Goal: Task Accomplishment & Management: Use online tool/utility

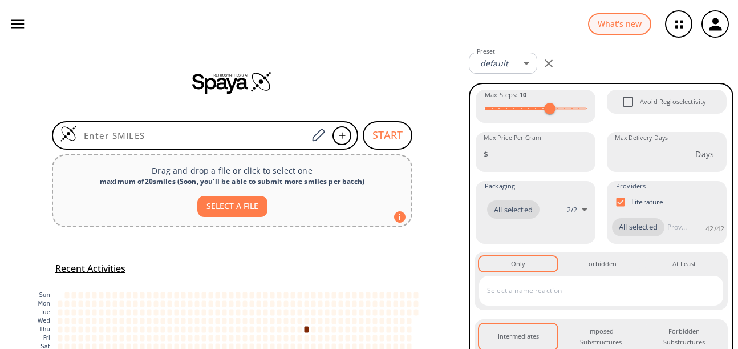
click at [18, 22] on icon "button" at bounding box center [17, 23] width 17 height 17
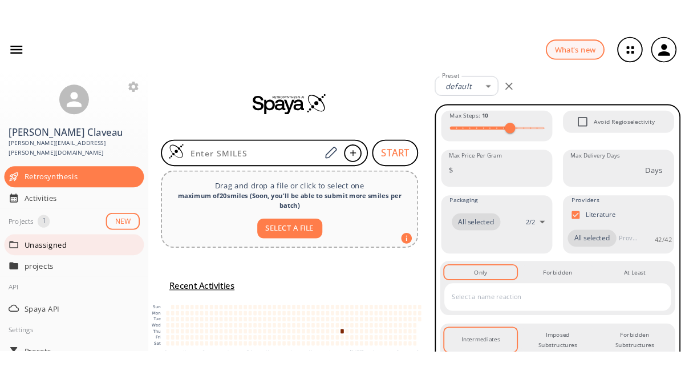
scroll to position [192, 0]
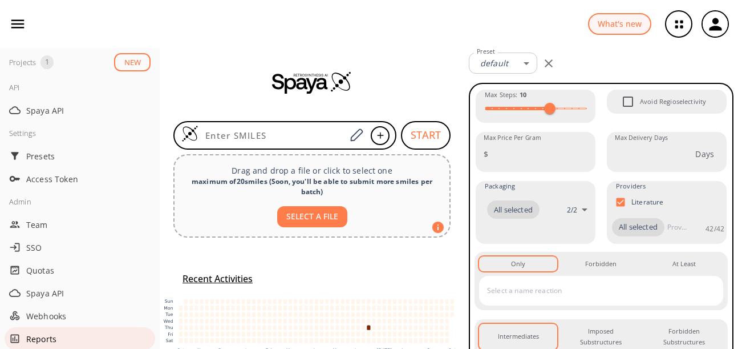
click at [49, 333] on span "Reports" at bounding box center [88, 339] width 124 height 12
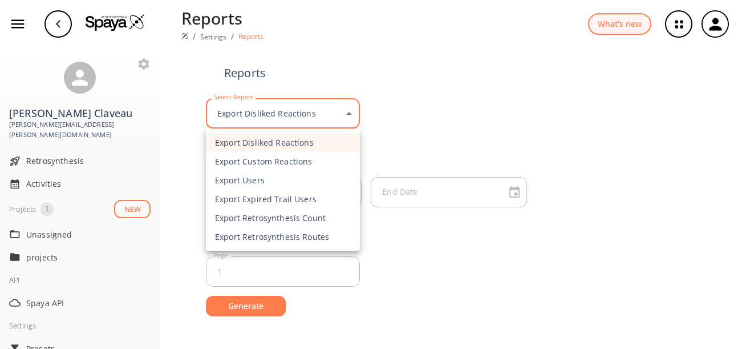
click at [305, 116] on body "Reports / Settings / Reports What's new Benoit Claveau [EMAIL_ADDRESS][PERSON_N…" at bounding box center [369, 174] width 738 height 349
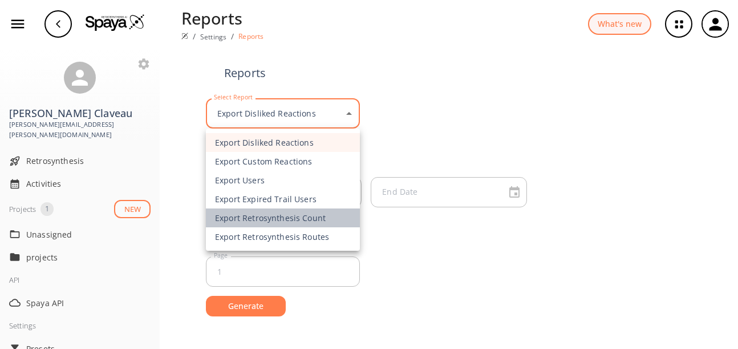
click at [299, 220] on li "Export Retrosynthesis Count" at bounding box center [283, 217] width 154 height 19
type input "exportR"
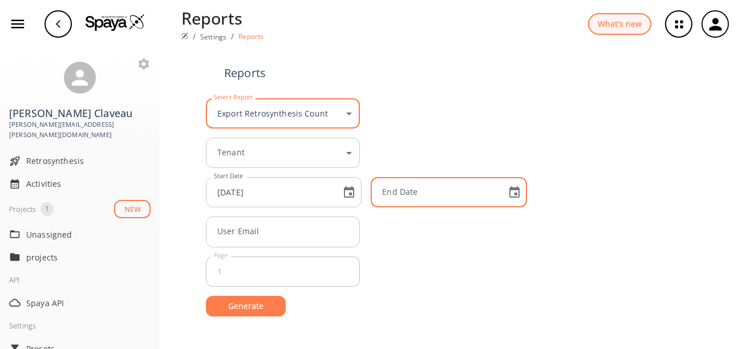
type input "YYYY-MM-DD"
click at [446, 200] on input "YYYY-MM-DD" at bounding box center [436, 192] width 124 height 30
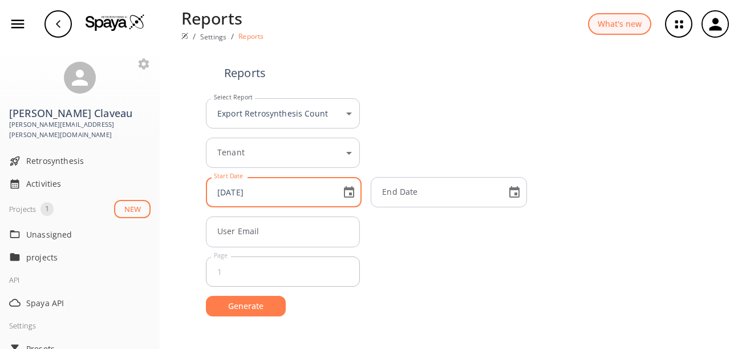
click at [248, 197] on input "[DATE]" at bounding box center [271, 192] width 124 height 30
type input "[DATE]"
click at [413, 201] on input "YYYY-MM-DD" at bounding box center [436, 192] width 124 height 30
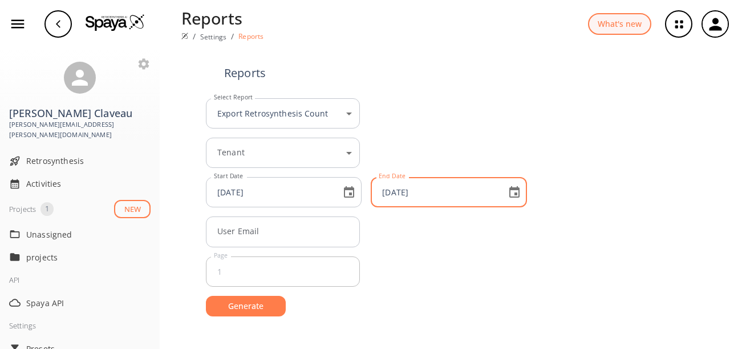
type input "[DATE]"
click at [455, 263] on div "Page 1 Page" at bounding box center [449, 271] width 486 height 30
click at [245, 308] on button "Generate" at bounding box center [246, 306] width 80 height 21
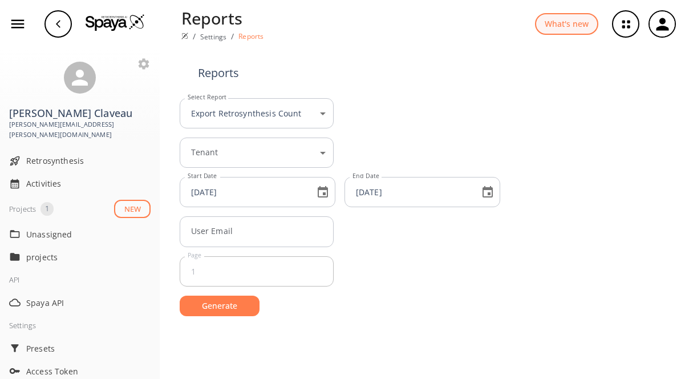
click at [235, 308] on button "Generate" at bounding box center [220, 306] width 80 height 21
